Goal: Communication & Community: Answer question/provide support

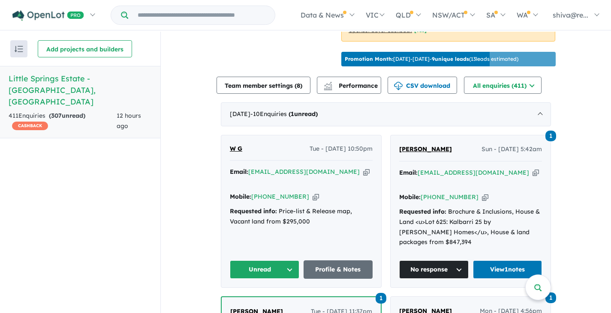
scroll to position [300, 0]
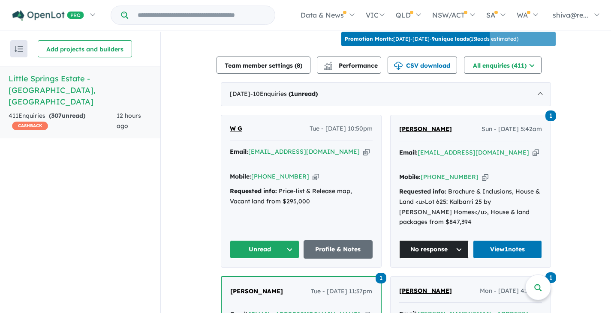
click at [261, 241] on button "Unread" at bounding box center [264, 250] width 69 height 18
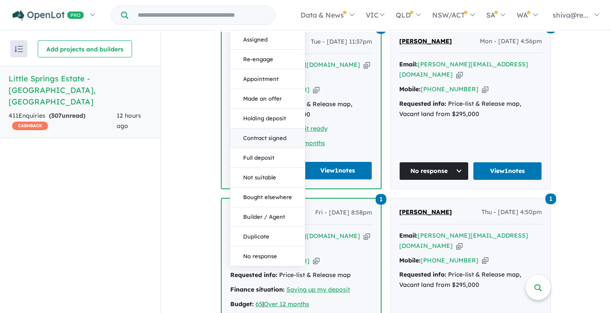
scroll to position [557, 0]
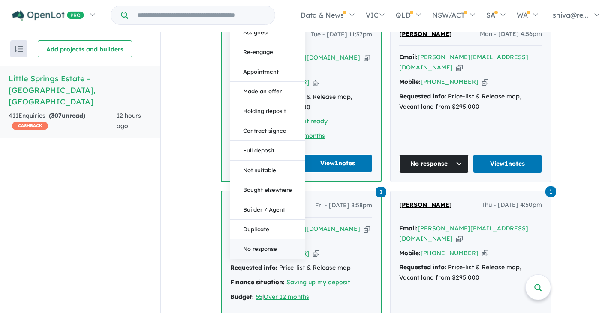
click at [263, 240] on button "No response" at bounding box center [267, 249] width 75 height 19
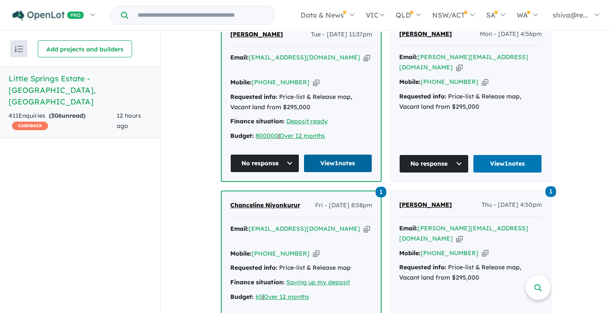
click at [325, 154] on link "View 1 notes" at bounding box center [338, 163] width 69 height 18
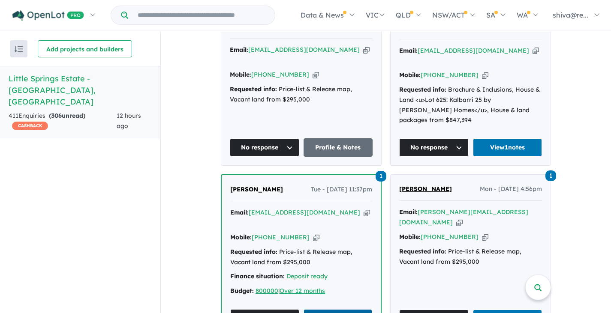
scroll to position [343, 0]
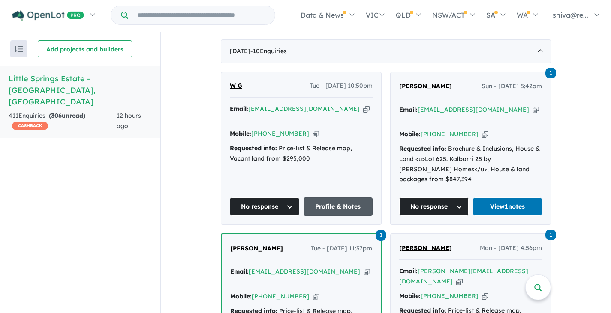
click at [335, 198] on link "Profile & Notes" at bounding box center [338, 207] width 69 height 18
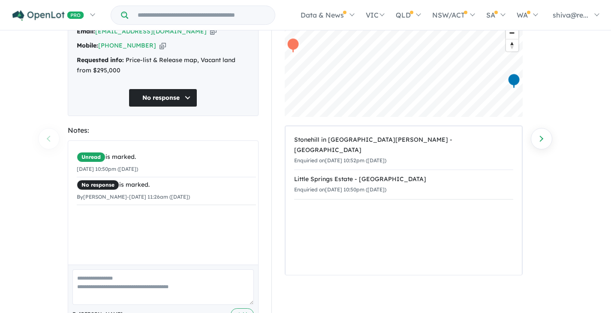
scroll to position [95, 0]
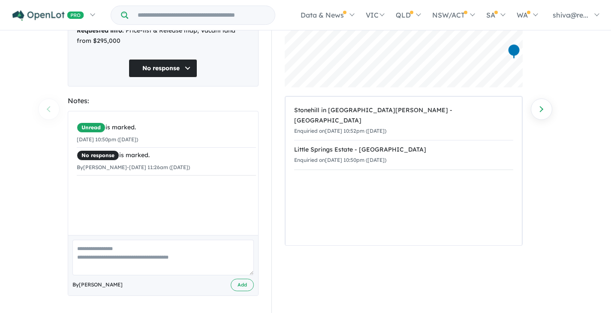
click at [129, 250] on textarea at bounding box center [162, 258] width 181 height 36
type textarea "**********"
click at [241, 286] on button "Add" at bounding box center [242, 285] width 23 height 12
drag, startPoint x: 180, startPoint y: 183, endPoint x: 75, endPoint y: 184, distance: 104.6
click at [75, 184] on div "Unread is marked. 23/09/2025 10:50pm (Tuesday) No response is marked. By Shivak…" at bounding box center [166, 161] width 196 height 100
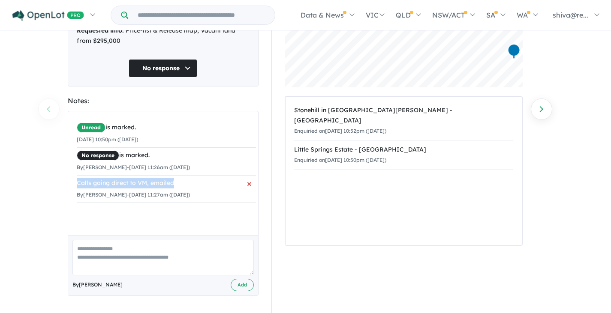
copy div "Calls going direct to VM, emailed"
